Goal: Transaction & Acquisition: Obtain resource

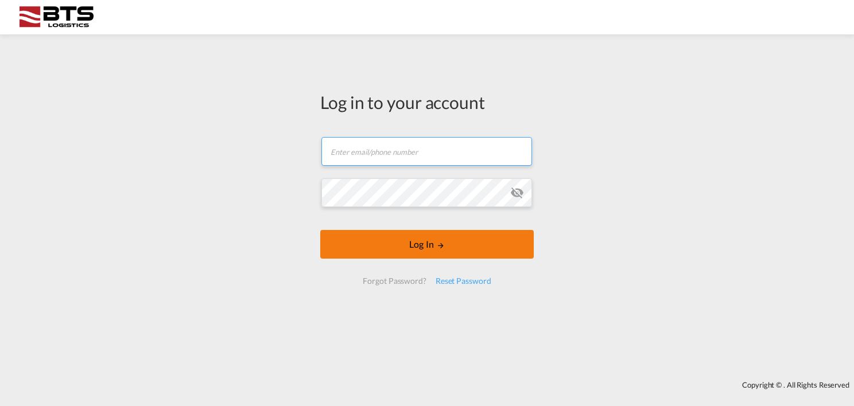
type input "[DOMAIN_NAME][EMAIL_ADDRESS][DOMAIN_NAME]"
click at [404, 250] on button "Log In" at bounding box center [427, 244] width 214 height 29
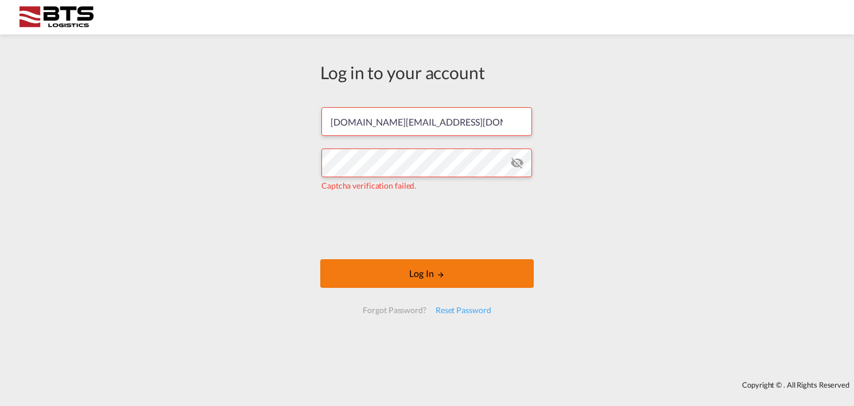
click at [402, 277] on button "Log In" at bounding box center [427, 273] width 214 height 29
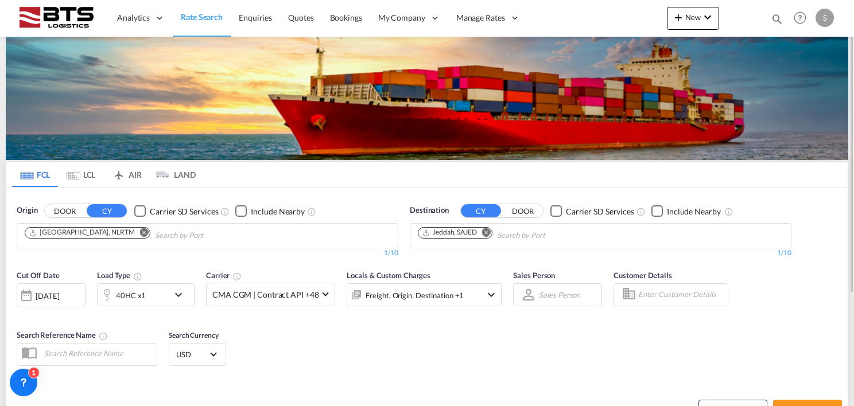
click at [490, 231] on md-icon "Remove" at bounding box center [486, 232] width 9 height 9
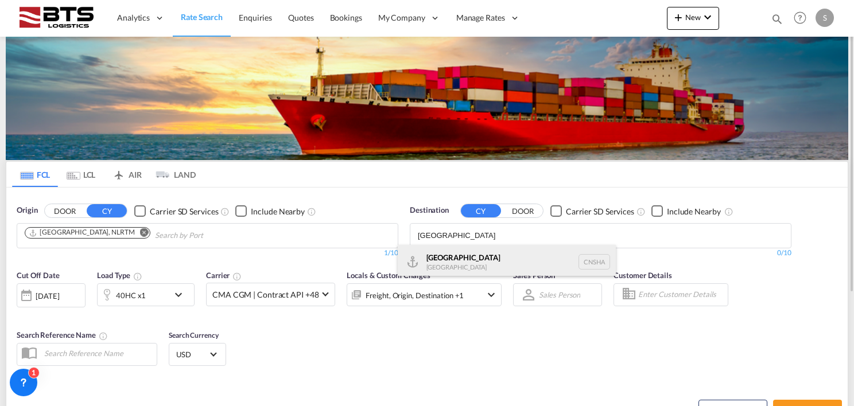
type input "[GEOGRAPHIC_DATA]"
click at [479, 268] on div "Shanghai [GEOGRAPHIC_DATA] [GEOGRAPHIC_DATA]" at bounding box center [507, 262] width 218 height 34
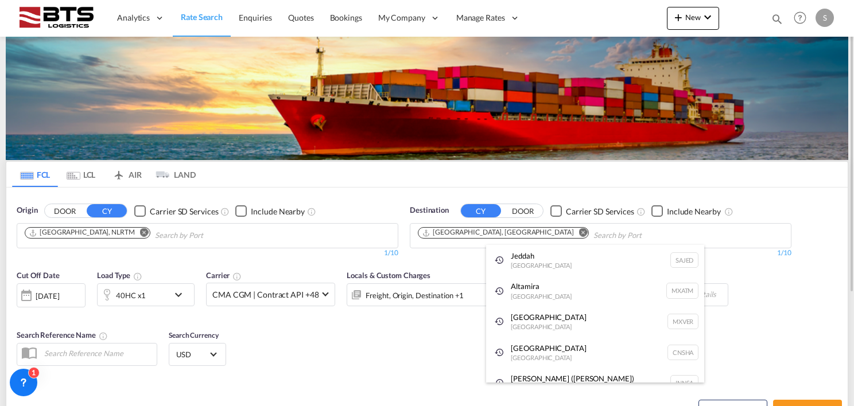
drag, startPoint x: 315, startPoint y: 359, endPoint x: 334, endPoint y: 356, distance: 19.2
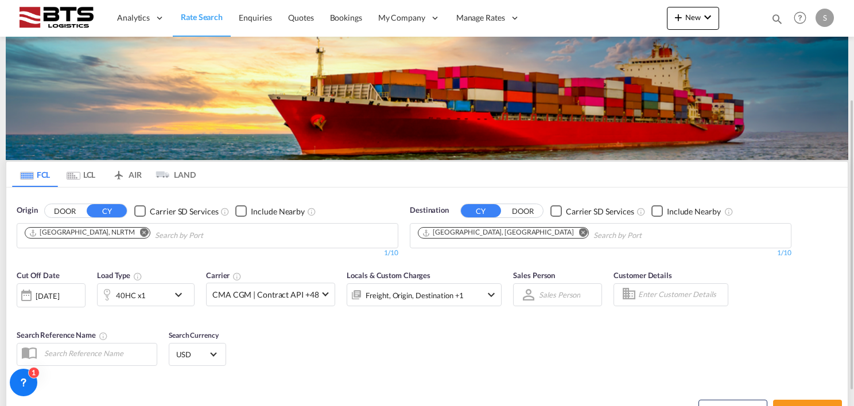
scroll to position [158, 0]
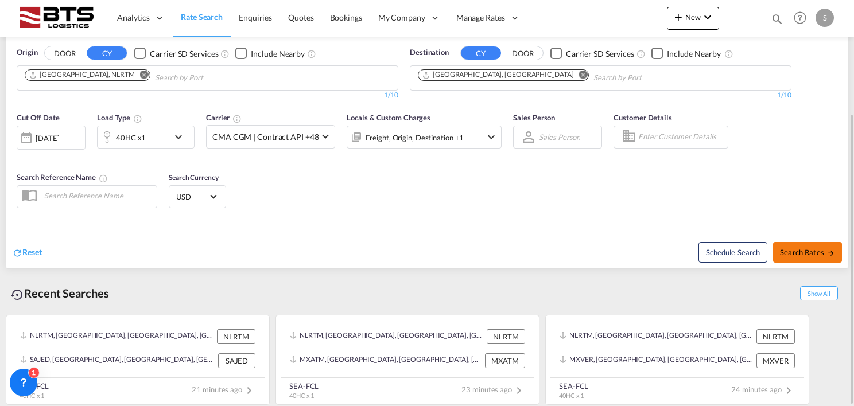
click at [797, 250] on span "Search Rates" at bounding box center [807, 252] width 55 height 9
type input "NLRTM to CNSHA / [DATE]"
